Goal: Communication & Community: Share content

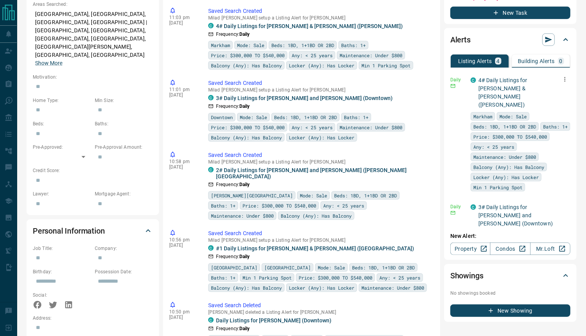
scroll to position [289, 0]
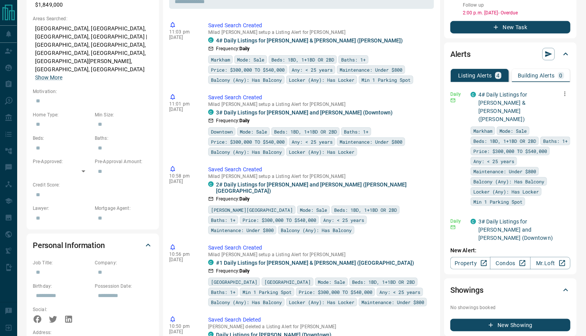
click at [561, 90] on icon "button" at bounding box center [564, 93] width 7 height 7
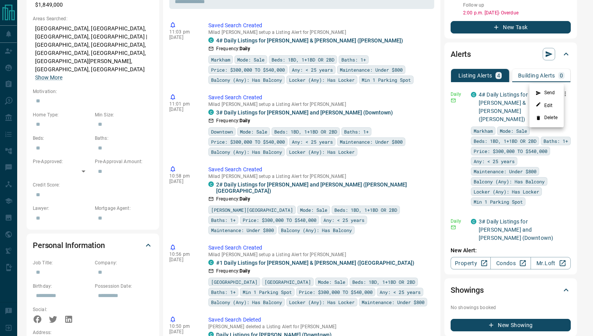
click at [551, 90] on li "Send" at bounding box center [546, 93] width 34 height 12
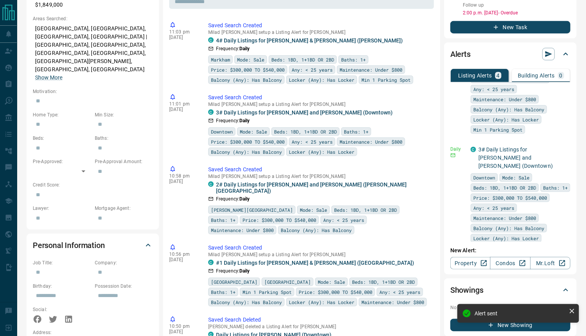
scroll to position [101, 0]
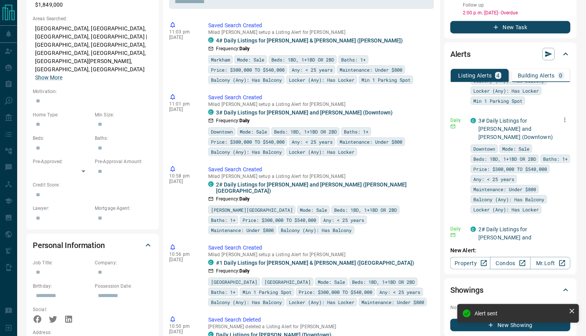
click at [565, 118] on icon "button" at bounding box center [565, 120] width 1 height 5
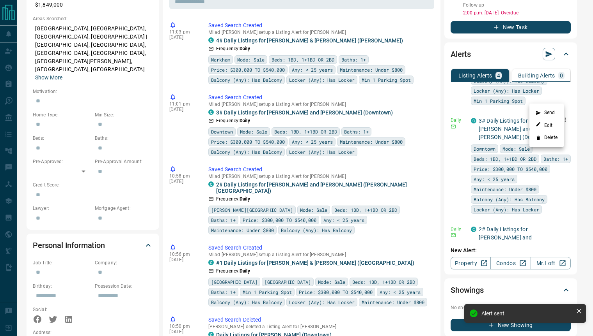
click at [552, 111] on li "Send" at bounding box center [546, 113] width 34 height 12
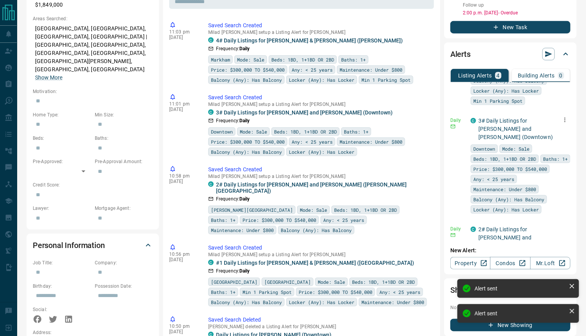
scroll to position [173, 0]
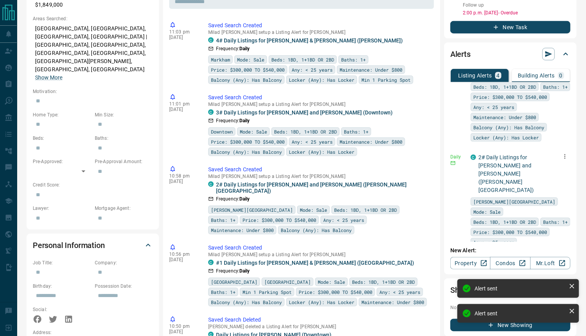
click at [561, 153] on icon "button" at bounding box center [564, 156] width 7 height 7
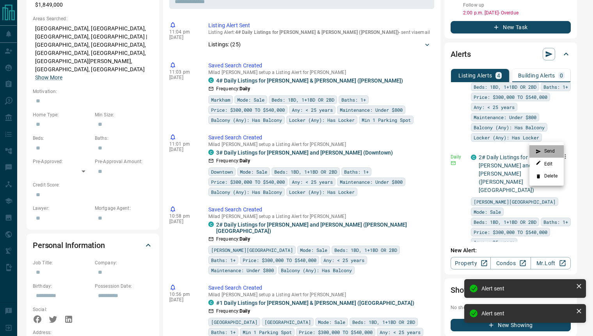
click at [551, 150] on li "Send" at bounding box center [546, 151] width 34 height 12
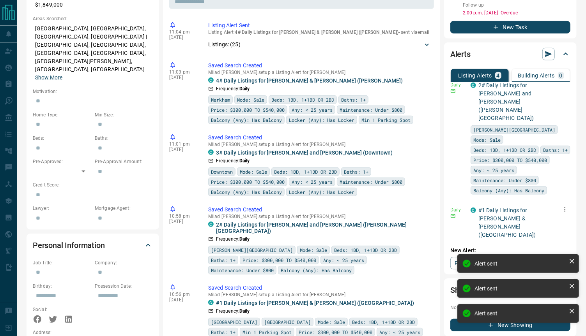
scroll to position [296, 0]
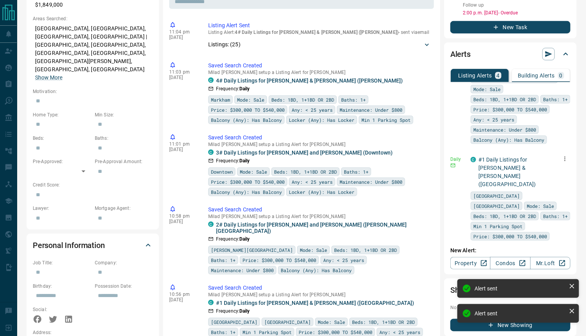
click at [561, 156] on icon "button" at bounding box center [564, 159] width 7 height 7
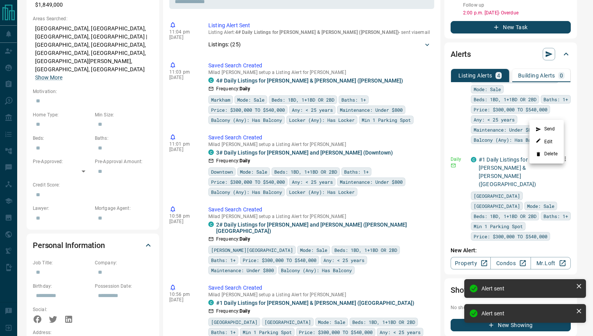
click at [557, 126] on li "Send" at bounding box center [546, 129] width 34 height 12
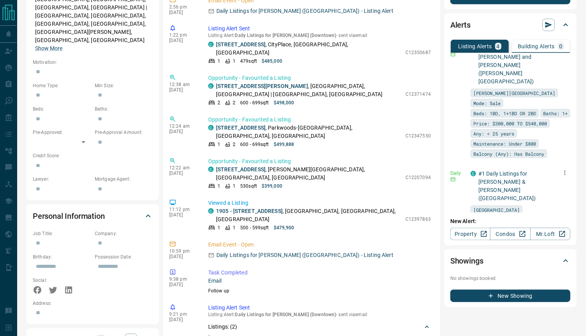
scroll to position [282, 0]
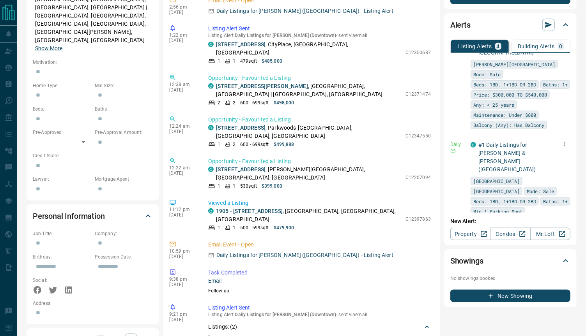
click at [561, 141] on icon "button" at bounding box center [564, 144] width 7 height 7
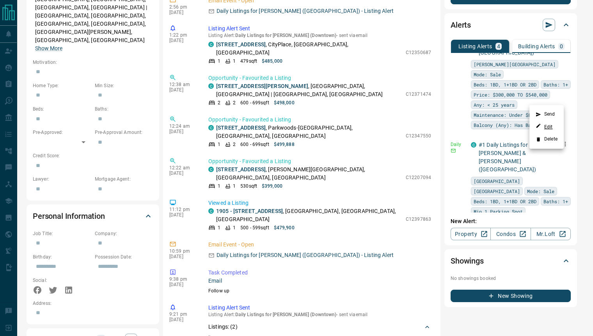
click at [546, 127] on link "Edit" at bounding box center [543, 126] width 17 height 7
click at [577, 111] on div at bounding box center [296, 168] width 593 height 336
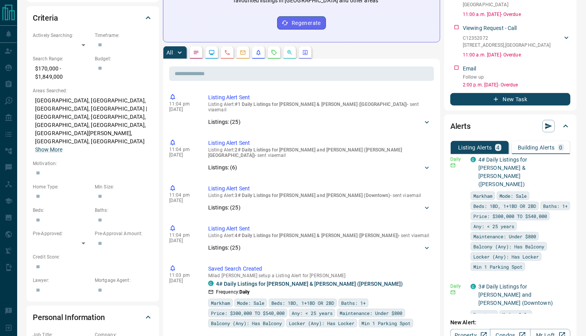
scroll to position [130, 0]
